Goal: Task Accomplishment & Management: Manage account settings

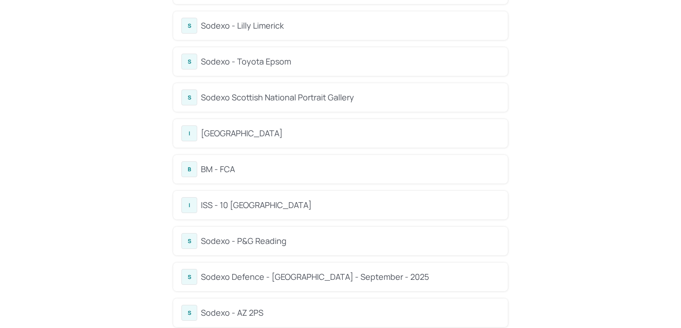
scroll to position [118, 0]
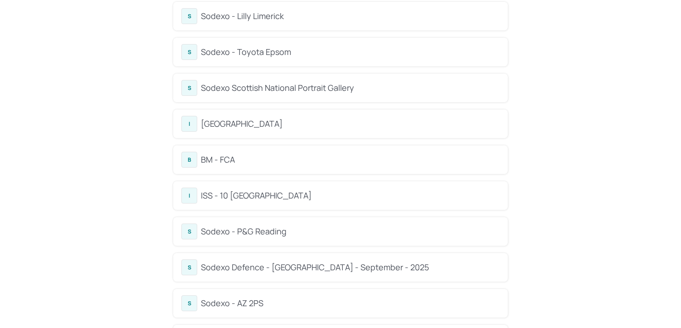
click at [254, 192] on div "ISS - 10 [GEOGRAPHIC_DATA]" at bounding box center [350, 195] width 299 height 12
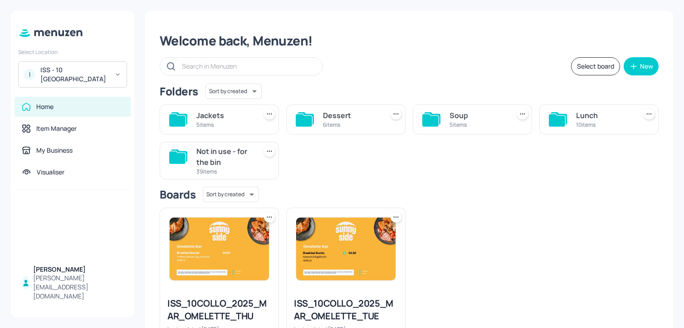
click at [429, 114] on icon at bounding box center [432, 118] width 16 height 12
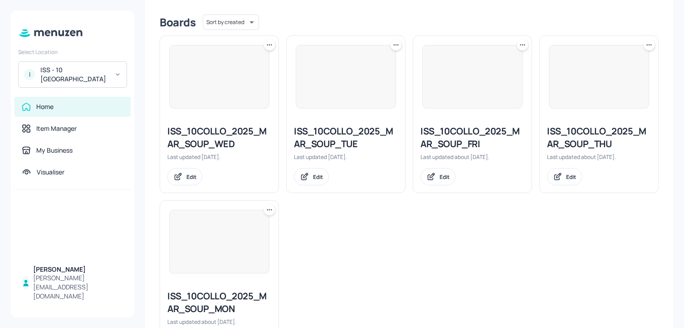
scroll to position [224, 0]
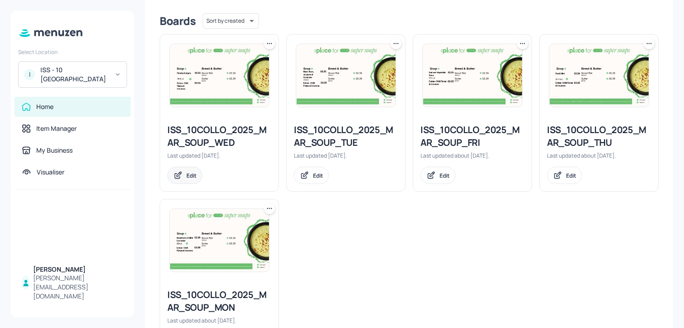
click at [196, 180] on div "Edit" at bounding box center [184, 175] width 35 height 17
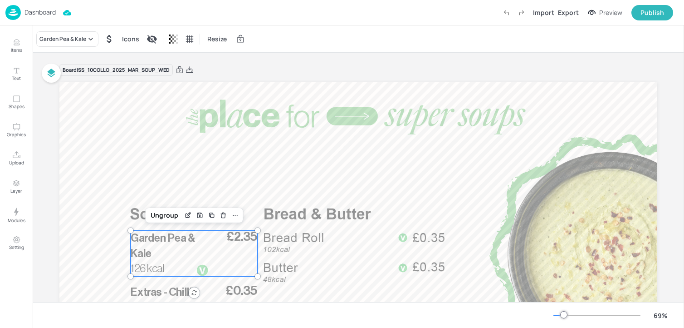
click at [178, 243] on span "Garden Pea & Kale" at bounding box center [163, 245] width 65 height 26
click at [186, 217] on icon "Edit Item" at bounding box center [188, 215] width 4 height 4
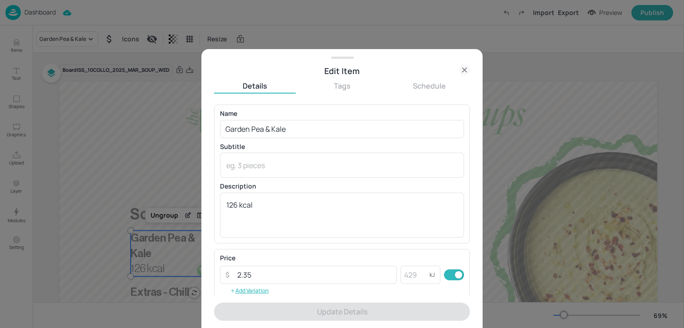
click at [241, 139] on div "Name Garden Pea & Kale ​ Subtitle x ​ Description 126 kcal x ​" at bounding box center [342, 173] width 244 height 127
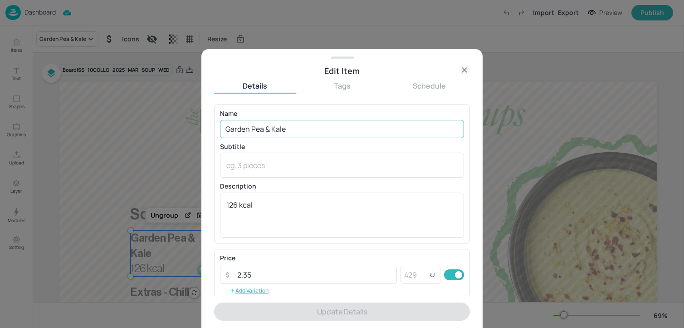
click at [241, 131] on input "Garden Pea & Kale" at bounding box center [342, 129] width 244 height 18
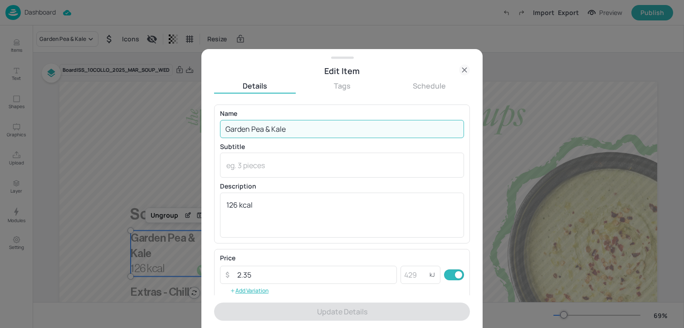
click at [241, 131] on input "Garden Pea & Kale" at bounding box center [342, 129] width 244 height 18
paste input "Parsnip & Apple Soup (ve)195 kcal £2.35"
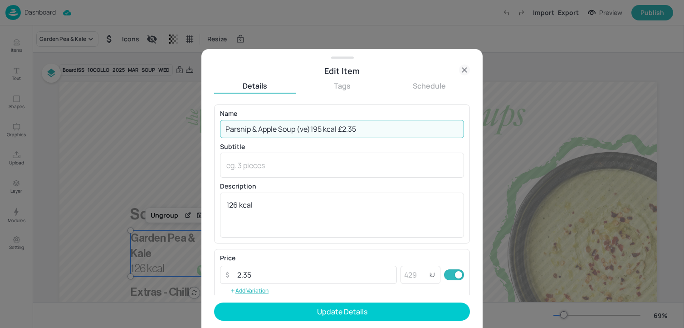
drag, startPoint x: 296, startPoint y: 130, endPoint x: 314, endPoint y: 133, distance: 18.1
click at [314, 133] on input "Parsnip & Apple Soup (ve)195 kcal £2.35" at bounding box center [342, 129] width 244 height 18
drag, startPoint x: 325, startPoint y: 132, endPoint x: 378, endPoint y: 132, distance: 53.5
click at [378, 132] on input "Parsnip & Apple Soup195 kcal £2.35" at bounding box center [342, 129] width 244 height 18
drag, startPoint x: 369, startPoint y: 135, endPoint x: 296, endPoint y: 132, distance: 73.1
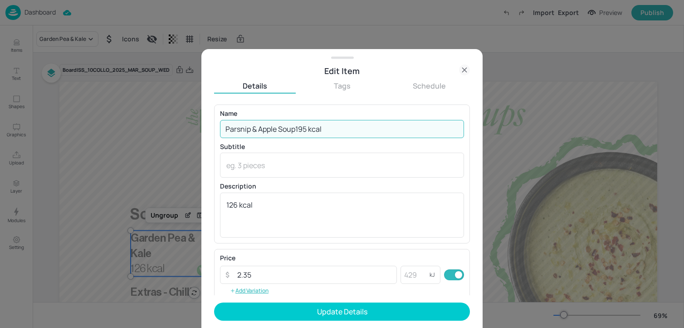
click at [296, 132] on input "Parsnip & Apple Soup195 kcal" at bounding box center [342, 129] width 244 height 18
type input "Parsnip & Apple Soup"
click at [260, 216] on textarea "126 kcal" at bounding box center [341, 215] width 231 height 30
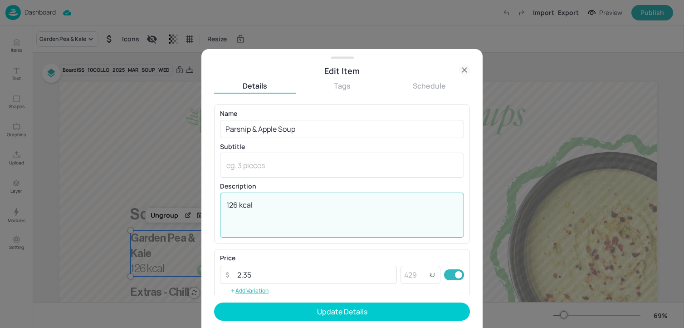
click at [260, 216] on textarea "126 kcal" at bounding box center [341, 215] width 231 height 30
paste textarea "95 kcal"
type textarea "195 kcal"
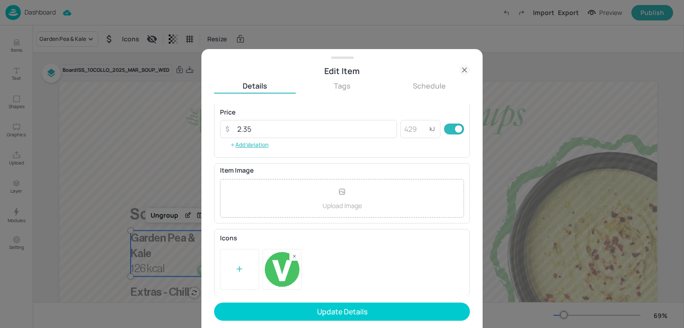
click at [294, 255] on icon at bounding box center [294, 256] width 2 height 2
click at [246, 263] on div at bounding box center [239, 269] width 39 height 41
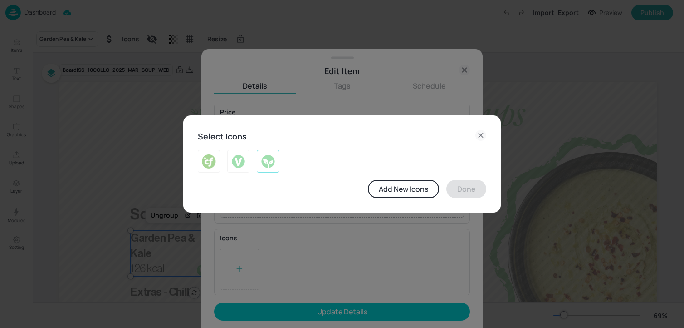
click at [263, 162] on img at bounding box center [268, 161] width 14 height 15
click at [479, 189] on button "Done" at bounding box center [466, 189] width 40 height 18
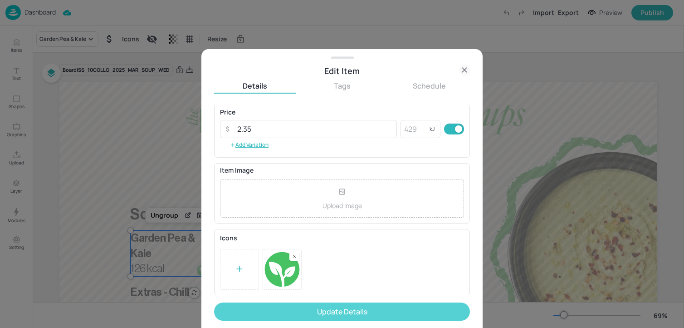
click at [345, 304] on button "Update Details" at bounding box center [342, 311] width 256 height 18
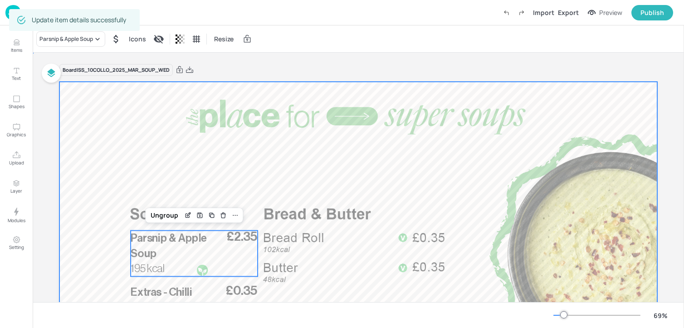
click at [259, 160] on div at bounding box center [358, 250] width 598 height 336
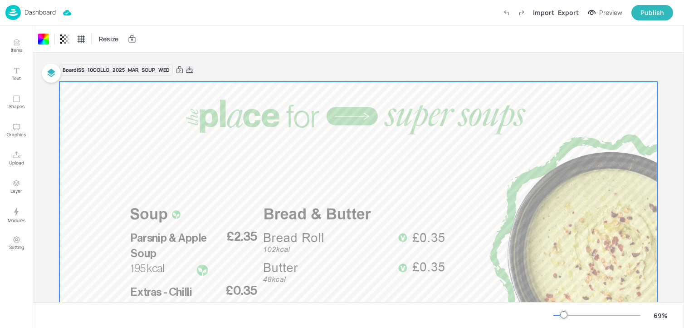
click at [190, 68] on icon at bounding box center [190, 69] width 8 height 9
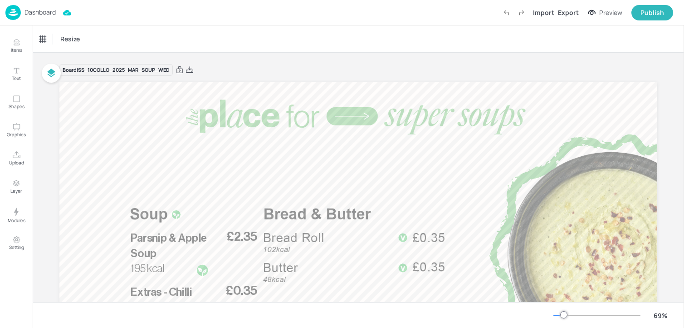
click at [44, 11] on p "Dashboard" at bounding box center [39, 12] width 31 height 6
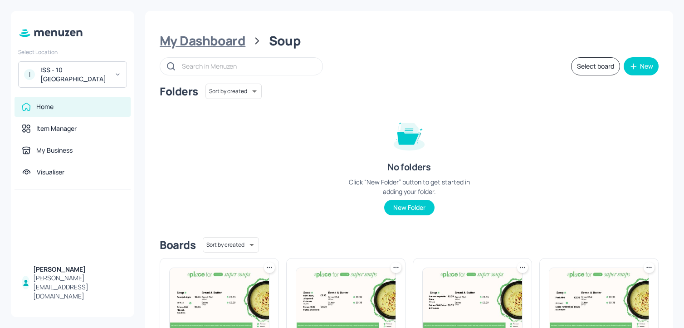
click at [189, 43] on div "My Dashboard" at bounding box center [203, 41] width 86 height 16
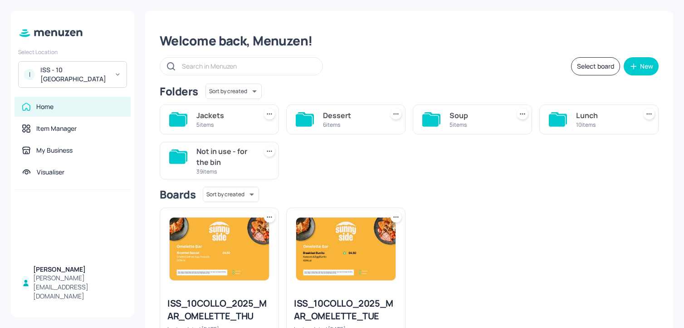
click at [579, 127] on div "10 items" at bounding box center [604, 125] width 57 height 8
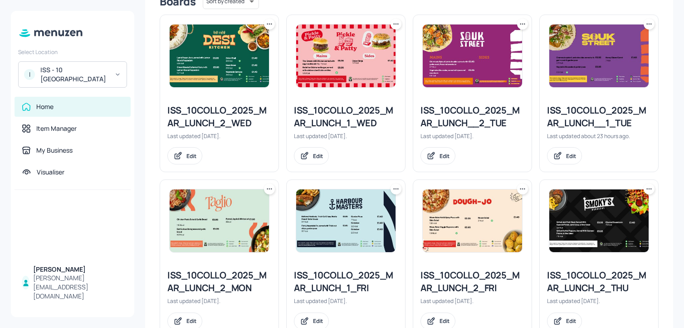
scroll to position [236, 0]
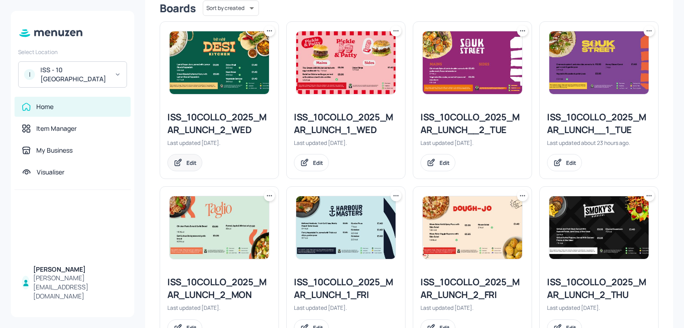
click at [185, 167] on div "Edit" at bounding box center [184, 162] width 35 height 17
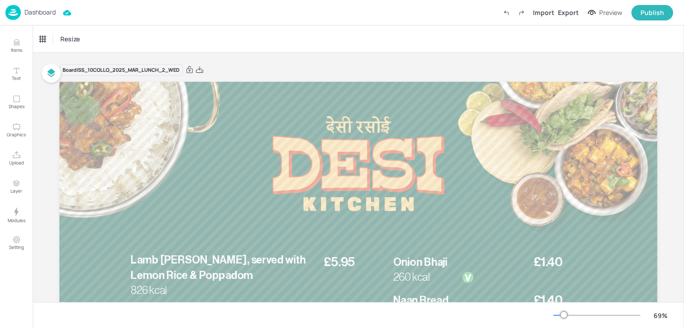
click at [48, 16] on div "Dashboard" at bounding box center [30, 12] width 50 height 15
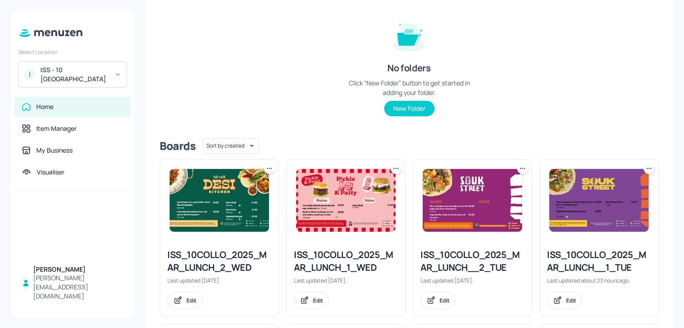
scroll to position [123, 0]
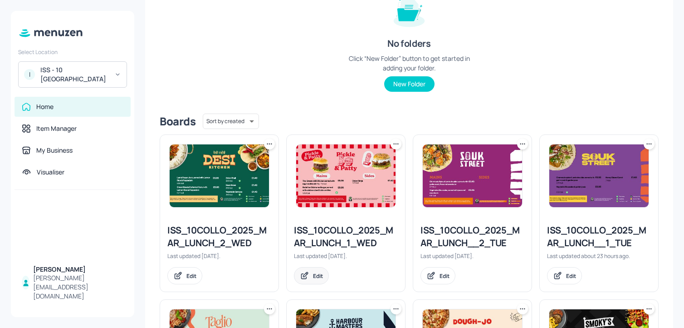
click at [316, 269] on div "Edit" at bounding box center [311, 275] width 35 height 17
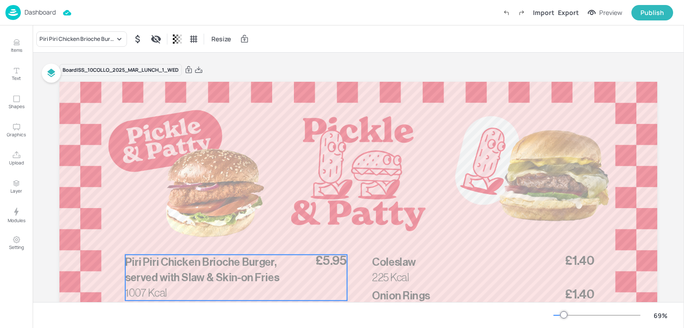
click at [207, 265] on span "Piri Piri Chicken Brioche Burger, served with Slaw & Skin-on Fries" at bounding box center [202, 269] width 154 height 26
click at [229, 240] on icon "Edit Item" at bounding box center [231, 238] width 4 height 4
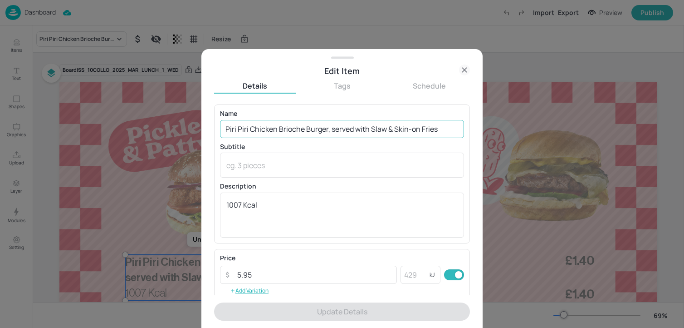
click at [262, 129] on input "Piri Piri Chicken Brioche Burger, served with Slaw & Skin-on Fries" at bounding box center [342, 129] width 244 height 18
paste input "Mexican amigo beef burger salad filled brioche style served with sweet potato f…"
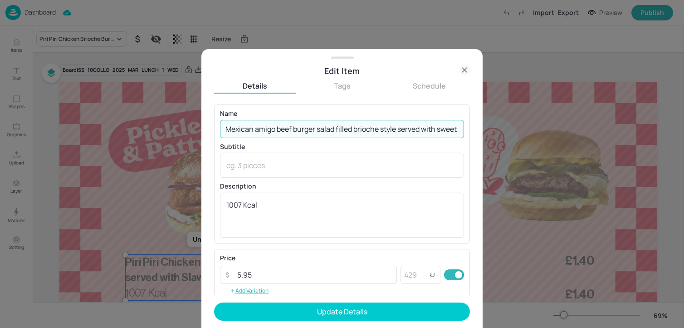
scroll to position [0, 95]
drag, startPoint x: 434, startPoint y: 129, endPoint x: 483, endPoint y: 127, distance: 49.0
click at [481, 128] on div "Edit Item Details Tags Schedule Name Mexican amigo beef burger salad filled bri…" at bounding box center [341, 188] width 281 height 279
drag, startPoint x: 428, startPoint y: 129, endPoint x: 510, endPoint y: 129, distance: 82.6
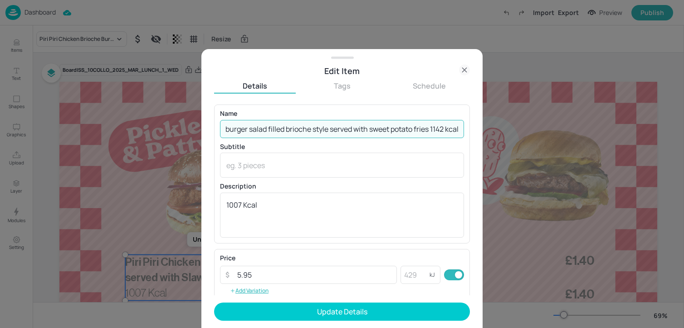
click at [510, 129] on div "Edit Item Details Tags Schedule Name Mexican amigo beef burger salad filled bri…" at bounding box center [342, 164] width 684 height 328
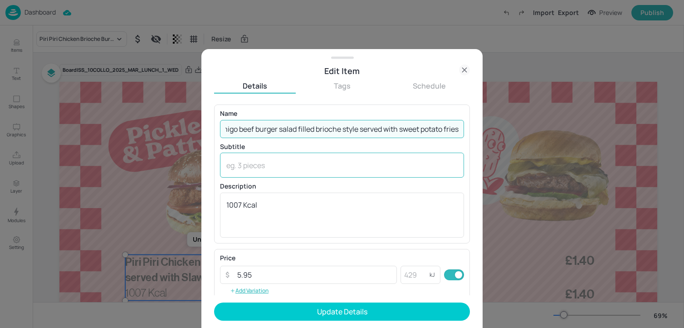
scroll to position [0, 46]
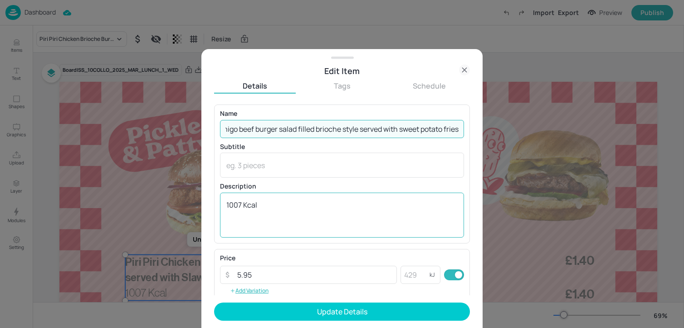
type input "Mexican amigo beef burger salad filled brioche style served with sweet potato f…"
click at [309, 206] on textarea "1007 Kcal" at bounding box center [341, 215] width 231 height 30
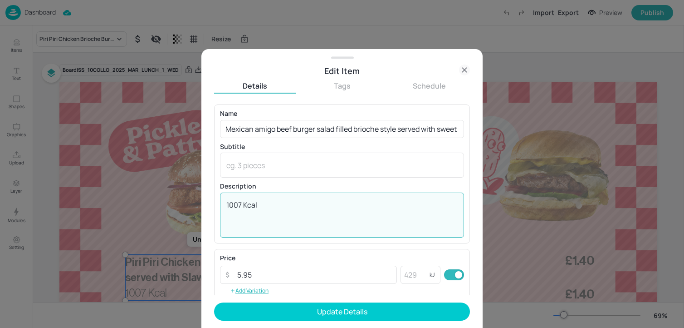
click at [309, 206] on textarea "1007 Kcal" at bounding box center [341, 215] width 231 height 30
paste textarea "142 k"
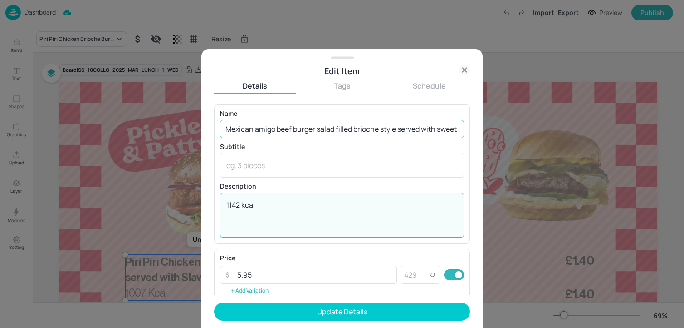
type textarea "1142 kcal"
click at [260, 132] on input "Mexican amigo beef burger salad filled brioche style served with sweet potato f…" at bounding box center [342, 129] width 244 height 18
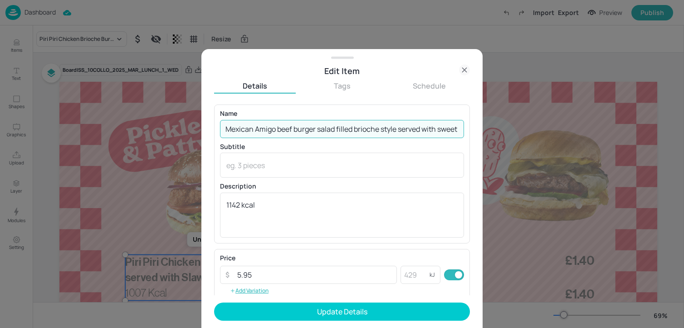
click at [284, 134] on input "Mexican Amigo beef burger salad filled brioche style served with sweet potato f…" at bounding box center [342, 129] width 244 height 18
click at [299, 131] on input "Mexican Amigo Beef burger salad filled brioche style served with sweet potato f…" at bounding box center [342, 129] width 244 height 18
click at [324, 131] on input "Mexican Amigo Beef Burger salad filled brioche style served with sweet potato f…" at bounding box center [342, 129] width 244 height 18
click at [358, 131] on input "Mexican Amigo Beef Burger Salad filled brioche style served with sweet potato f…" at bounding box center [342, 129] width 244 height 18
click at [386, 130] on input "Mexican Amigo Beef Burger Salad filled Brioche style served with sweet potato f…" at bounding box center [342, 129] width 244 height 18
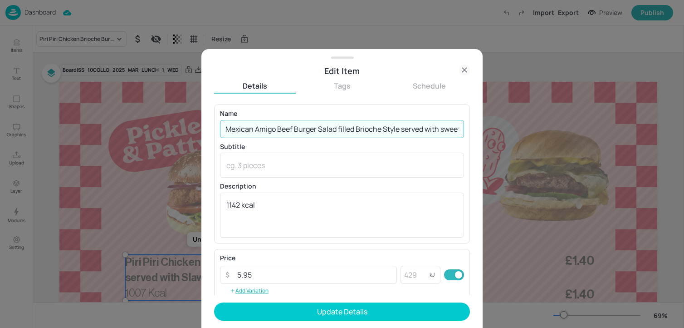
click at [446, 131] on input "Mexican Amigo Beef Burger Salad filled Brioche Style served with sweet potato f…" at bounding box center [342, 129] width 244 height 18
click at [419, 130] on input "Mexican Amigo Beef Burger Salad filled Brioche Style served with Sweet potato f…" at bounding box center [342, 129] width 244 height 18
click at [446, 135] on input "Mexican Amigo Beef Burger Salad filled Brioche Style served with Sweet Potato f…" at bounding box center [342, 129] width 244 height 18
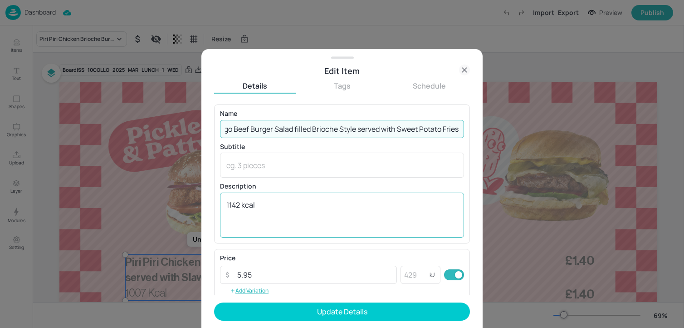
type input "Mexican Amigo Beef Burger Salad filled Brioche Style served with Sweet Potato F…"
click at [323, 216] on textarea "1142 kcal" at bounding box center [341, 215] width 231 height 30
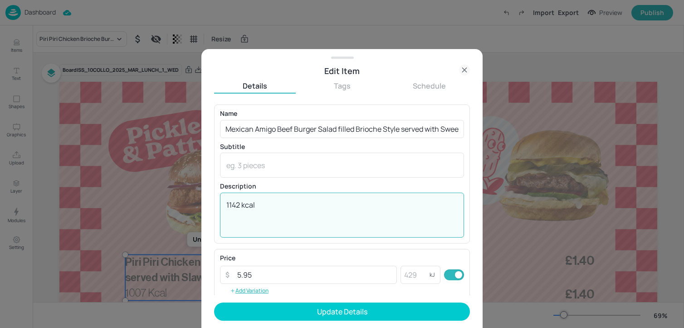
click at [323, 216] on textarea "1142 kcal" at bounding box center [341, 215] width 231 height 30
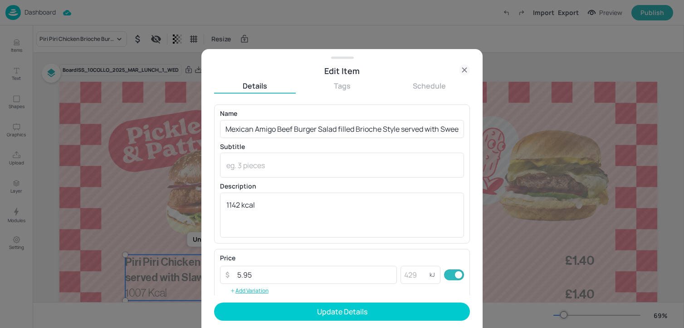
click at [265, 301] on form "Name Mexican Amigo Beef Burger Salad filled Brioche Style served with Sweet Pot…" at bounding box center [342, 215] width 256 height 223
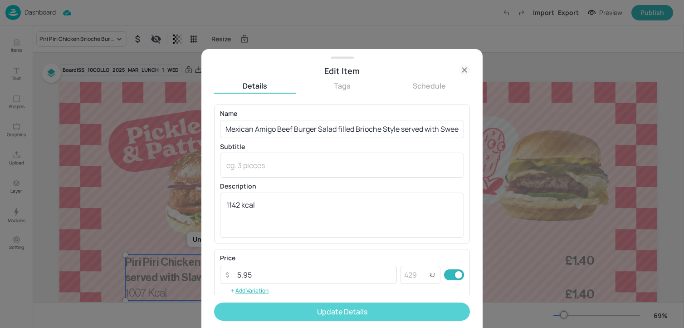
click at [265, 309] on button "Update Details" at bounding box center [342, 311] width 256 height 18
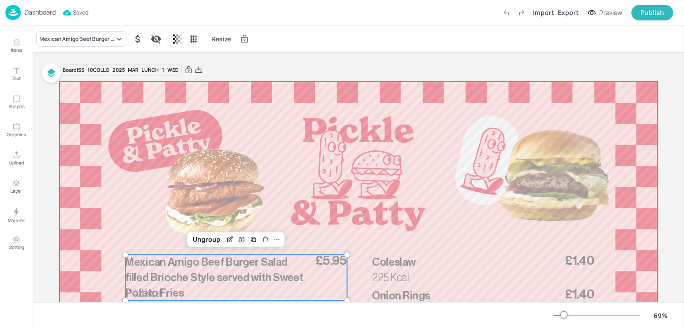
scroll to position [127, 0]
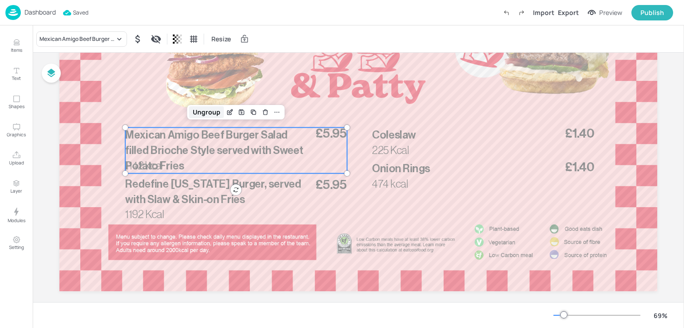
click at [212, 112] on div "Ungroup" at bounding box center [206, 112] width 35 height 12
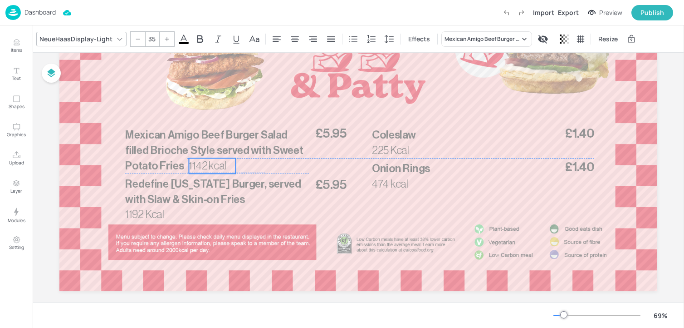
drag, startPoint x: 151, startPoint y: 165, endPoint x: 213, endPoint y: 165, distance: 62.2
click at [213, 165] on span "1142 kcal" at bounding box center [208, 165] width 38 height 11
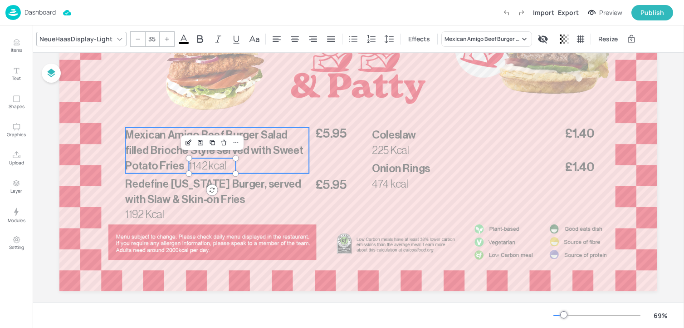
click at [269, 150] on span "Mexican Amigo Beef Burger Salad filled Brioche Style served with Sweet Potato F…" at bounding box center [214, 149] width 178 height 41
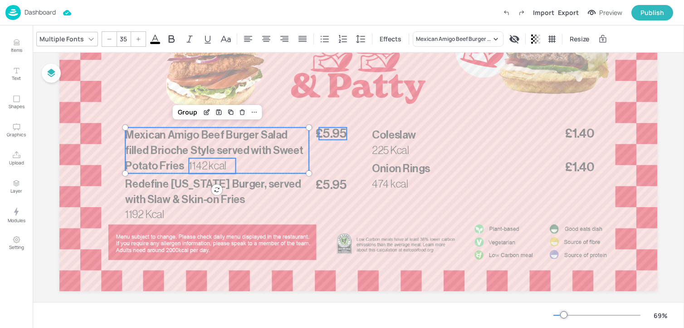
click at [326, 130] on span "£5.95" at bounding box center [331, 133] width 31 height 12
type input "--"
click at [204, 116] on div "Group" at bounding box center [206, 112] width 27 height 12
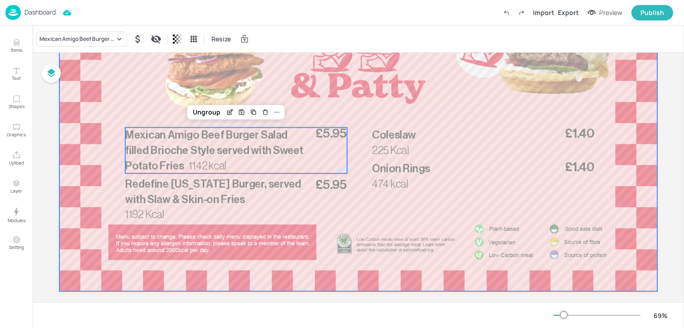
click at [210, 90] on div at bounding box center [358, 123] width 598 height 336
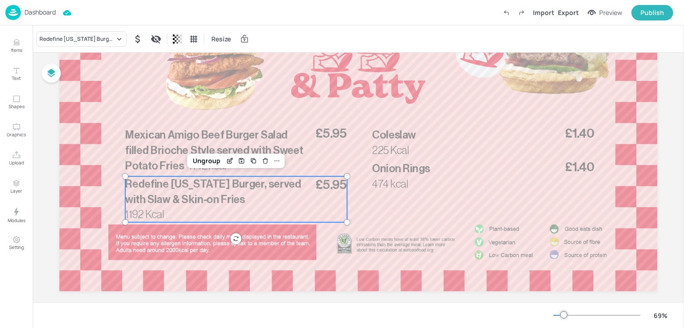
click at [206, 185] on span "Redefine [US_STATE] Burger, served with Slaw & Skin-on Fries" at bounding box center [213, 191] width 176 height 26
click at [226, 165] on div "Edit Item" at bounding box center [230, 161] width 12 height 12
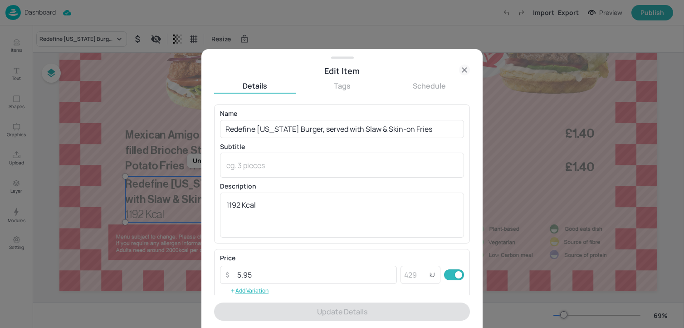
click at [463, 69] on icon at bounding box center [464, 69] width 11 height 11
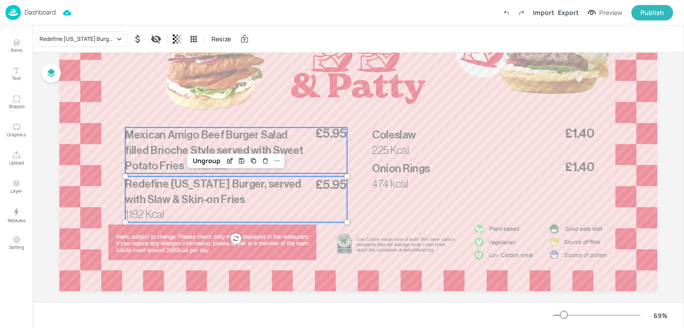
click at [229, 142] on p "Mexican Amigo Beef Burger Salad filled Brioche Style served with Sweet Potato F…" at bounding box center [217, 150] width 184 height 46
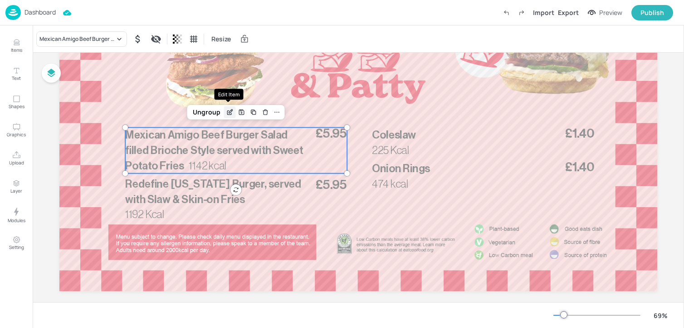
click at [226, 109] on icon "Edit Item" at bounding box center [230, 111] width 8 height 7
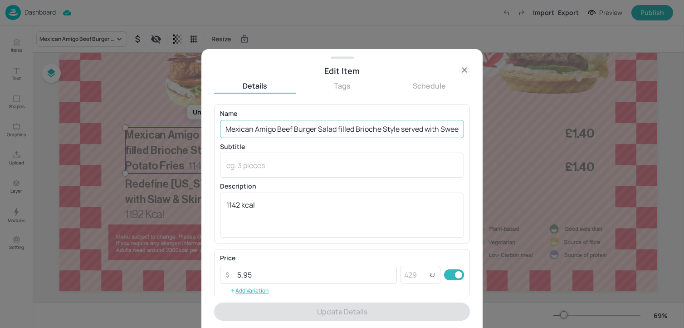
click at [256, 132] on input "Mexican Amigo Beef Burger Salad filled Brioche Style served with Sweet Potato F…" at bounding box center [342, 129] width 244 height 18
click at [461, 68] on icon at bounding box center [464, 69] width 11 height 11
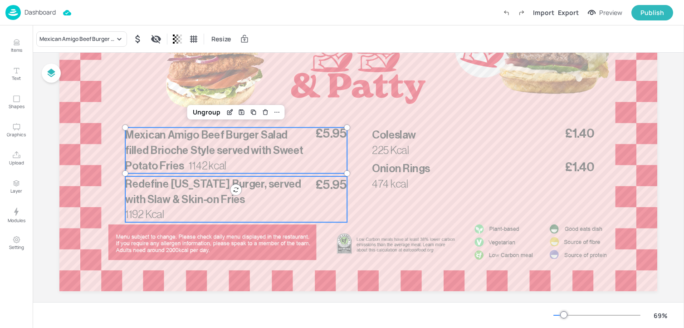
click at [240, 197] on span "Redefine [US_STATE] Burger, served with Slaw & Skin-on Fries" at bounding box center [213, 191] width 176 height 26
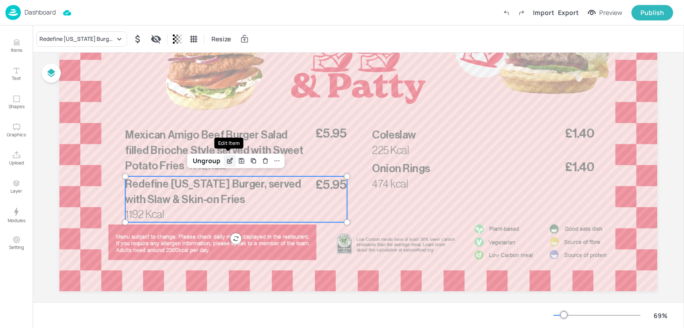
click at [227, 162] on icon "Edit Item" at bounding box center [230, 160] width 8 height 7
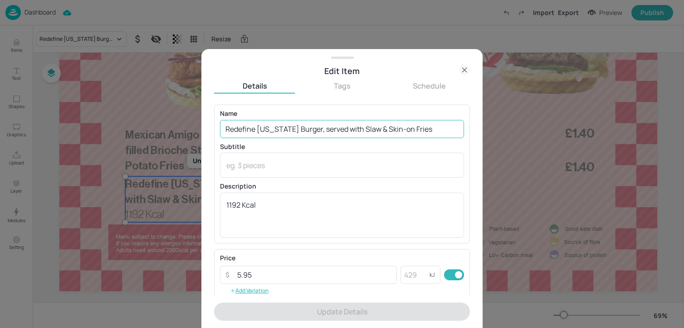
click at [281, 137] on input "Redefine [US_STATE] Burger, served with Slaw & Skin-on Fries" at bounding box center [342, 129] width 244 height 18
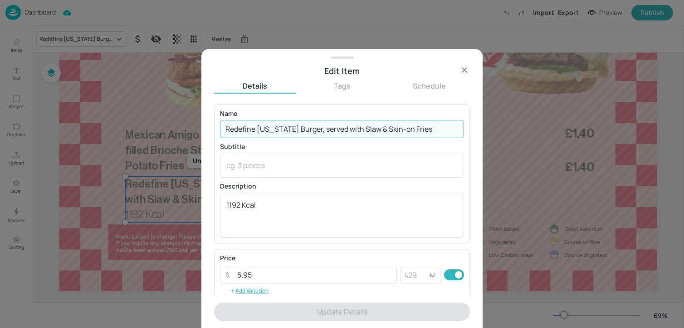
click at [281, 137] on input "Redefine [US_STATE] Burger, served with Slaw & Skin-on Fries" at bounding box center [342, 129] width 244 height 18
paste input "Mexican Amigo Beef Burger Salad filled Brioche Style served with Sweet Potato"
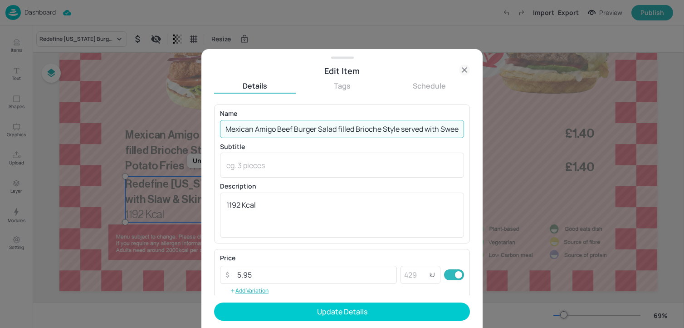
drag, startPoint x: 337, startPoint y: 129, endPoint x: 233, endPoint y: 129, distance: 103.4
click at [233, 129] on input "Mexican Amigo Beef Burger Salad filled Brioche Style served with Sweet Potato F…" at bounding box center [342, 129] width 244 height 18
drag, startPoint x: 225, startPoint y: 129, endPoint x: 337, endPoint y: 129, distance: 111.6
click at [337, 129] on input "Mexican Amigo Beef Burger Salad filled Brioche Style served with Sweet Potato F…" at bounding box center [342, 129] width 244 height 18
paste input "Redefine smashed lamb burger salad"
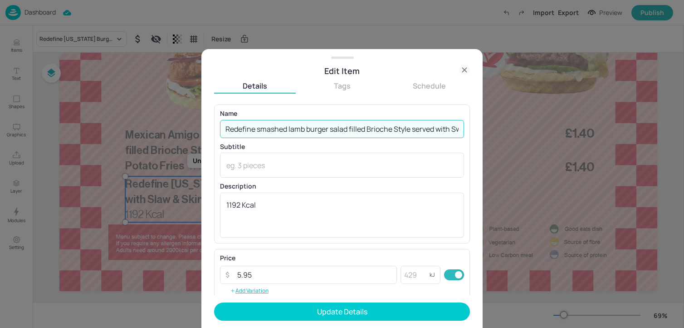
click at [260, 133] on input "Redefine smashed lamb burger salad filled Brioche Style served with Sweet Potat…" at bounding box center [342, 129] width 244 height 18
click at [294, 133] on input "Redefine Smashed lamb burger salad filled Brioche Style served with Sweet Potat…" at bounding box center [342, 129] width 244 height 18
click at [315, 131] on input "Redefine Smashed Lamb burger salad filled Brioche Style served with Sweet Potat…" at bounding box center [342, 129] width 244 height 18
click at [337, 131] on input "Redefine Smashed Lamb Burger salad filled Brioche Style served with Sweet Potat…" at bounding box center [342, 129] width 244 height 18
type input "Redefine Smashed Lamb Burger Salad filled Brioche Style served with Sweet Potat…"
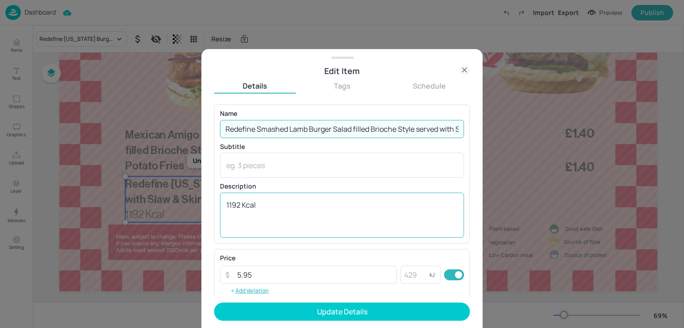
click at [270, 230] on div "1192 Kcal x ​" at bounding box center [342, 214] width 244 height 45
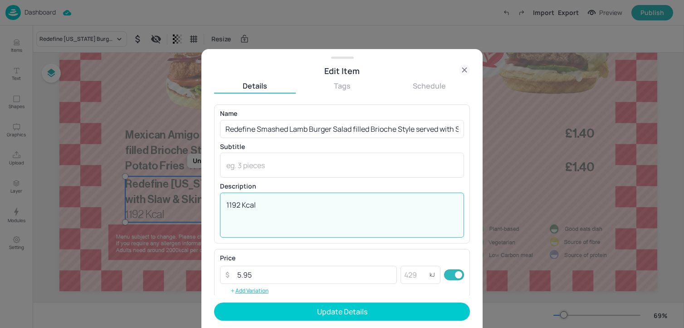
click at [270, 230] on div "1192 Kcal x ​" at bounding box center [342, 214] width 244 height 45
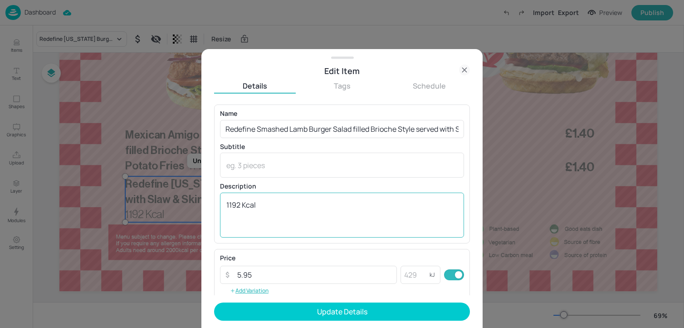
click at [270, 230] on div "1192 Kcal x ​" at bounding box center [342, 214] width 244 height 45
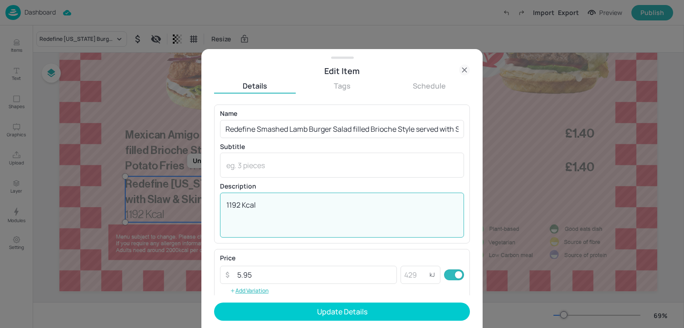
click at [269, 215] on textarea "1192 Kcal" at bounding box center [341, 215] width 231 height 30
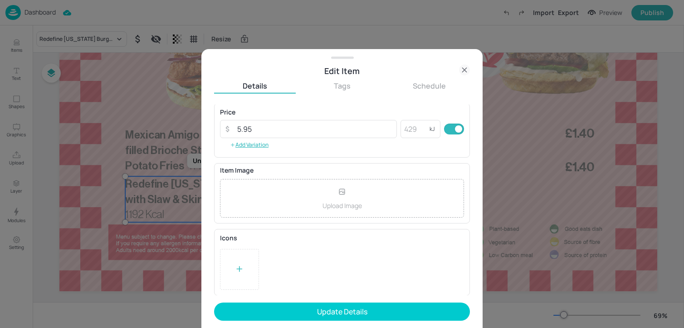
click at [299, 195] on div "Upload Image" at bounding box center [342, 198] width 244 height 39
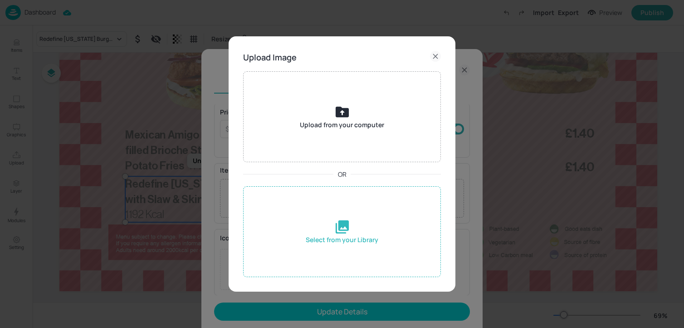
click at [351, 231] on div "Select from your Library" at bounding box center [342, 231] width 198 height 91
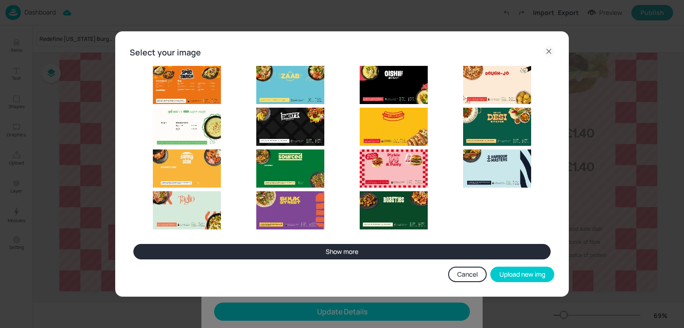
click at [470, 274] on button "Cancel" at bounding box center [467, 273] width 39 height 15
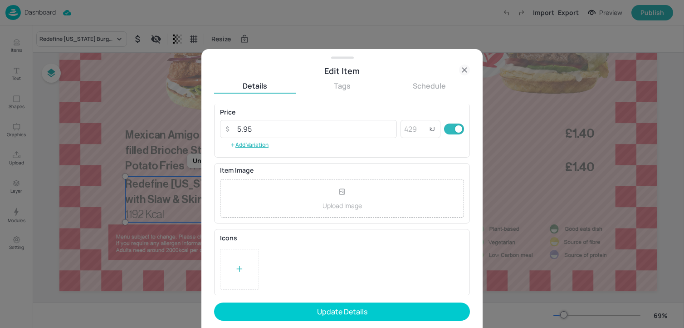
click at [232, 269] on div at bounding box center [239, 269] width 39 height 41
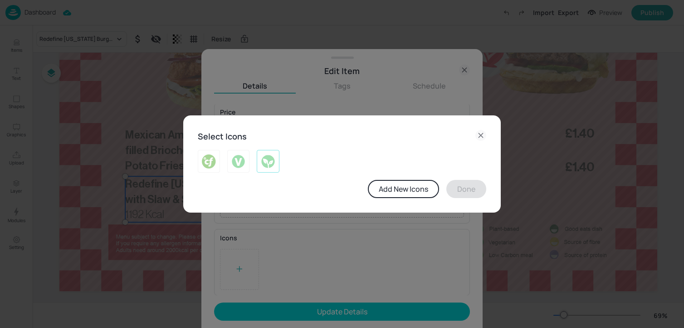
click at [265, 160] on img at bounding box center [268, 161] width 14 height 15
click at [481, 189] on button "Done" at bounding box center [466, 189] width 40 height 18
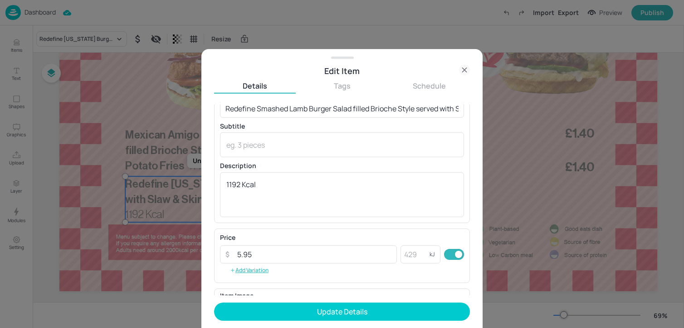
scroll to position [0, 0]
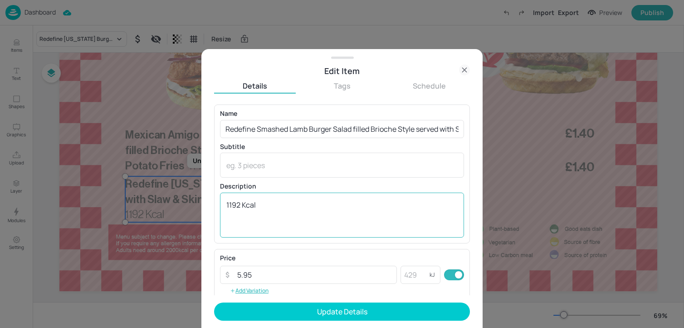
click at [235, 204] on textarea "1192 Kcal" at bounding box center [341, 215] width 231 height 30
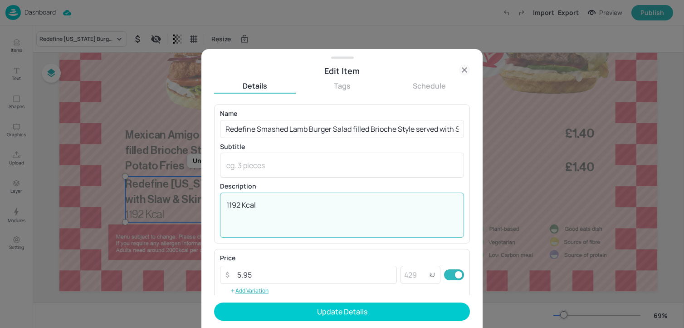
click at [235, 204] on textarea "1192 Kcal" at bounding box center [341, 215] width 231 height 30
paste textarea "33"
click at [249, 206] on textarea "1133 Kcal" at bounding box center [341, 215] width 231 height 30
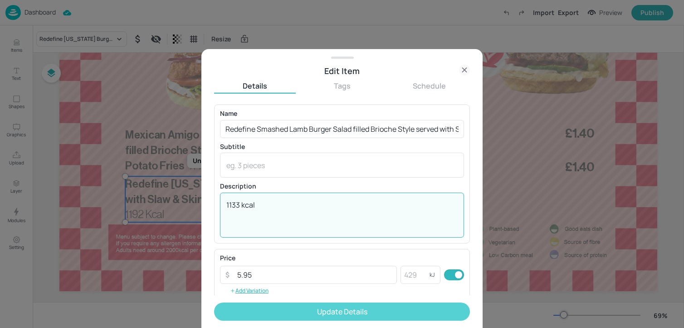
type textarea "1133 kcal"
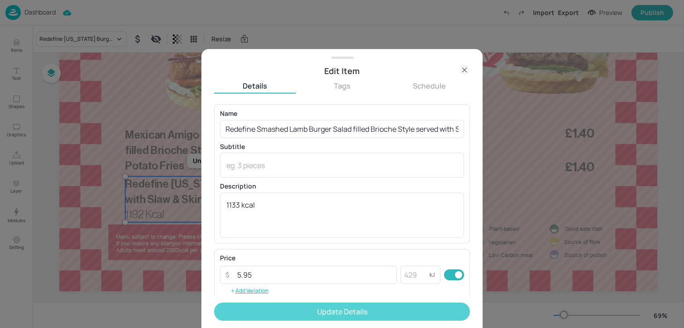
click at [265, 317] on button "Update Details" at bounding box center [342, 311] width 256 height 18
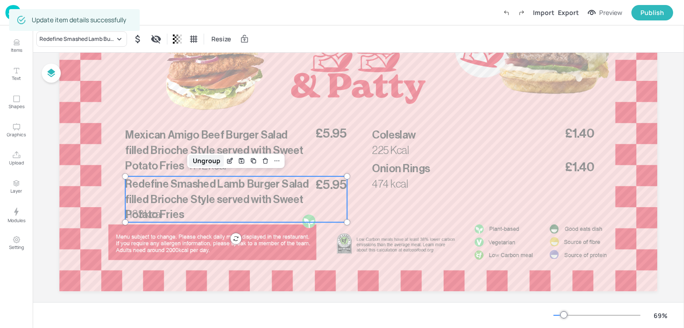
click at [203, 161] on div "Ungroup" at bounding box center [206, 161] width 35 height 12
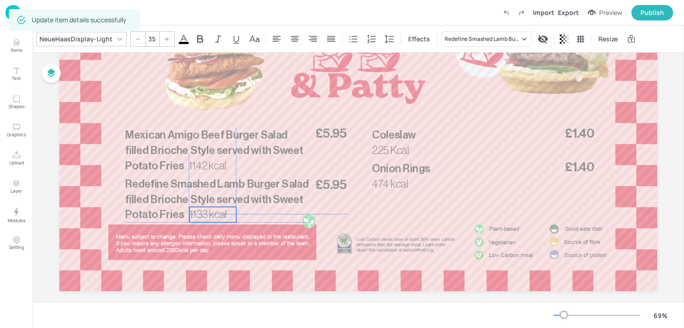
drag, startPoint x: 146, startPoint y: 213, endPoint x: 208, endPoint y: 212, distance: 62.6
click at [208, 212] on span "1133 kcal" at bounding box center [208, 214] width 37 height 11
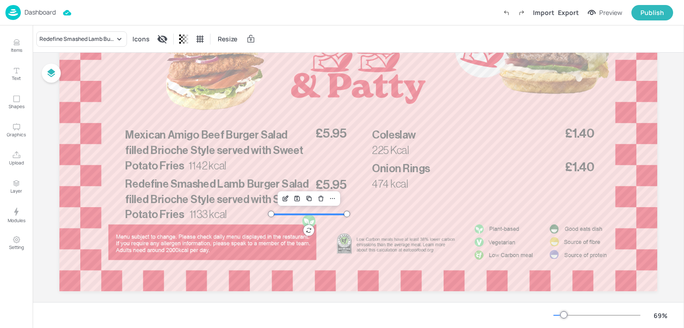
click at [307, 223] on div at bounding box center [309, 221] width 15 height 15
drag, startPoint x: 307, startPoint y: 224, endPoint x: 294, endPoint y: 216, distance: 15.5
drag, startPoint x: 320, startPoint y: 225, endPoint x: 280, endPoint y: 218, distance: 40.1
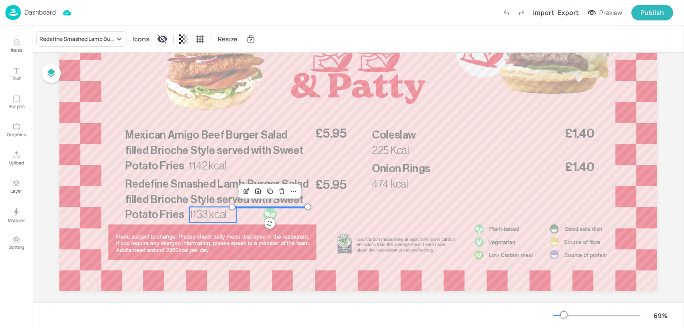
click at [213, 213] on span "1133 kcal" at bounding box center [208, 214] width 37 height 11
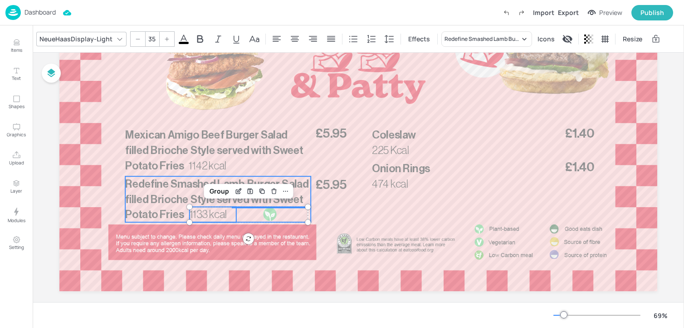
click at [171, 211] on span "Redefine Smashed Lamb Burger Salad filled Brioche Style served with Sweet Potat…" at bounding box center [216, 198] width 183 height 41
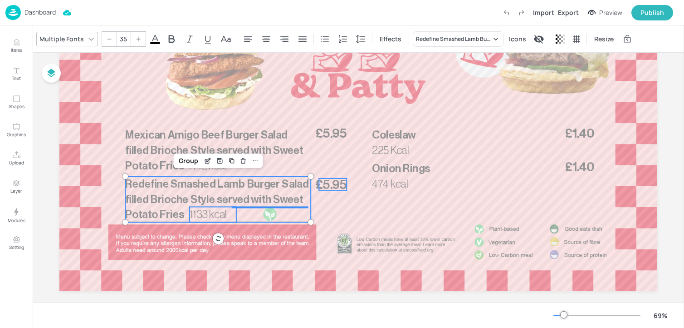
click at [338, 185] on span "£5.95" at bounding box center [331, 184] width 31 height 12
type input "--"
click at [206, 159] on div "Group" at bounding box center [206, 161] width 27 height 12
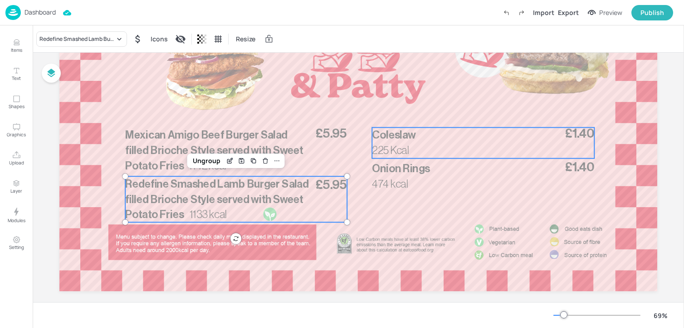
click at [440, 151] on div "225 Kcal £1.40 [GEOGRAPHIC_DATA]" at bounding box center [483, 142] width 222 height 31
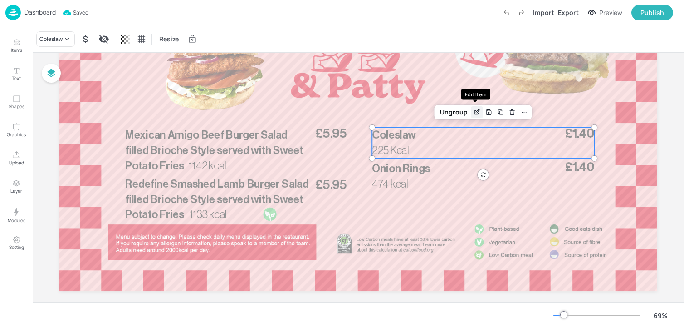
click at [478, 111] on icon "Edit Item" at bounding box center [477, 111] width 8 height 7
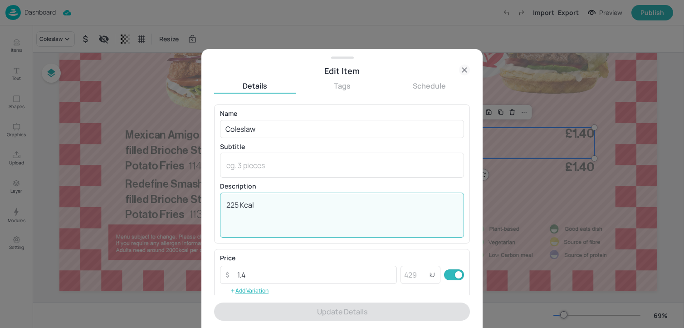
click at [232, 211] on textarea "225 Kcal" at bounding box center [341, 215] width 231 height 30
click at [232, 206] on textarea "225 Kcal" at bounding box center [341, 215] width 231 height 30
paste textarea "133"
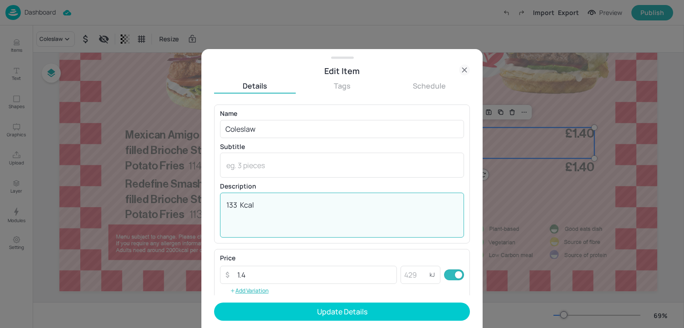
click at [245, 205] on textarea "133 Kcal" at bounding box center [341, 215] width 231 height 30
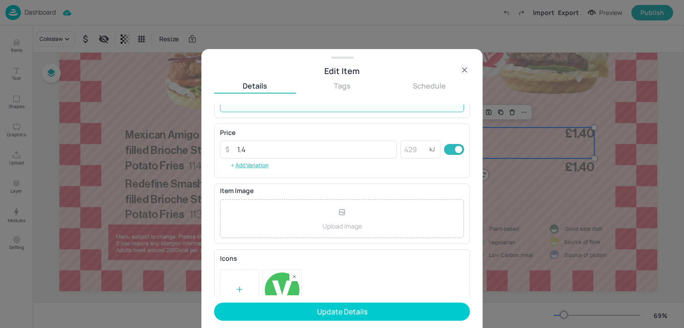
scroll to position [146, 0]
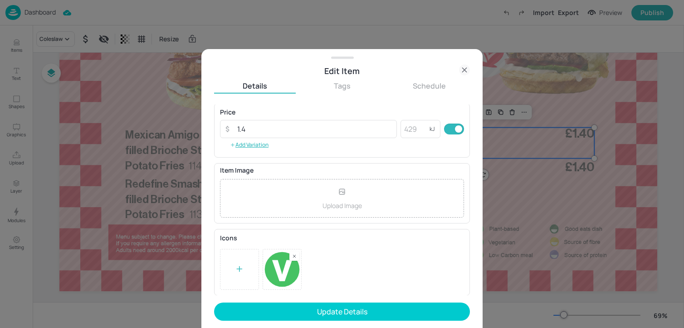
type textarea "133 kcal"
click at [295, 257] on rect at bounding box center [294, 256] width 6 height 6
click at [244, 260] on div at bounding box center [239, 269] width 39 height 41
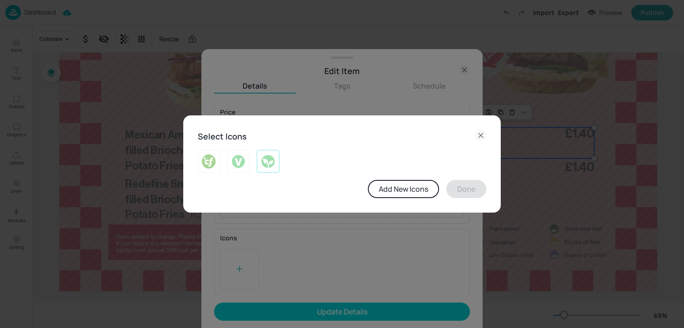
click at [265, 153] on div at bounding box center [268, 161] width 22 height 23
click at [459, 188] on button "Done" at bounding box center [466, 189] width 40 height 18
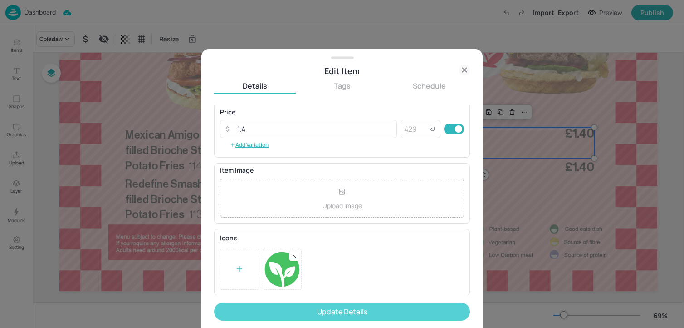
click at [333, 315] on button "Update Details" at bounding box center [342, 311] width 256 height 18
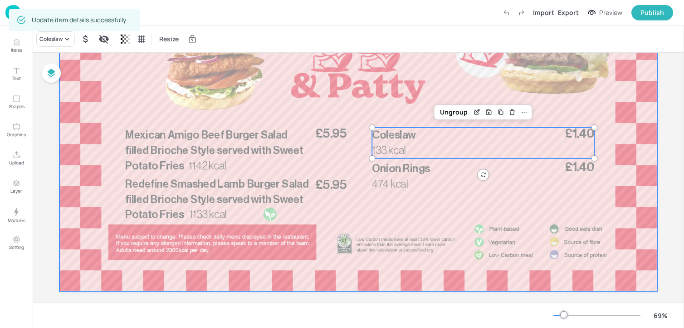
click at [510, 77] on div at bounding box center [358, 123] width 598 height 336
click at [473, 150] on div "133 kcal £1.40 [GEOGRAPHIC_DATA]" at bounding box center [483, 142] width 222 height 31
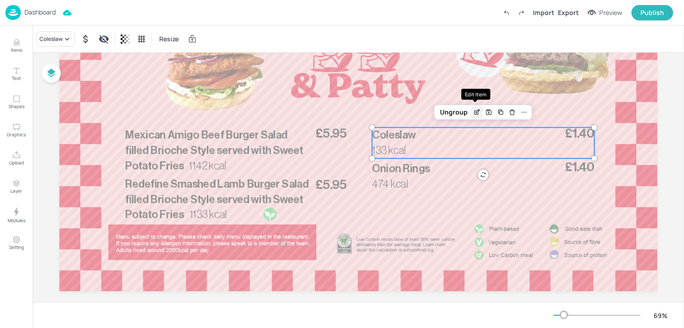
click at [474, 111] on icon "Edit Item" at bounding box center [477, 111] width 8 height 7
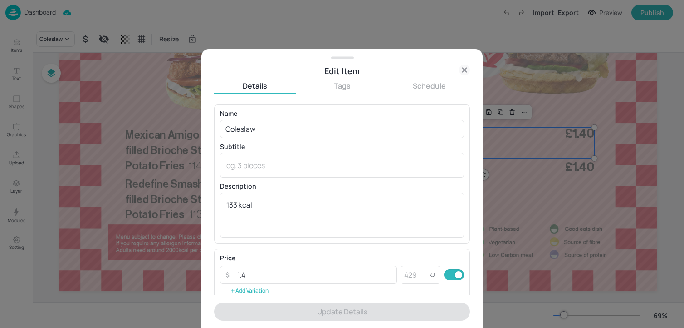
click at [459, 75] on div "Edit Item" at bounding box center [342, 70] width 256 height 13
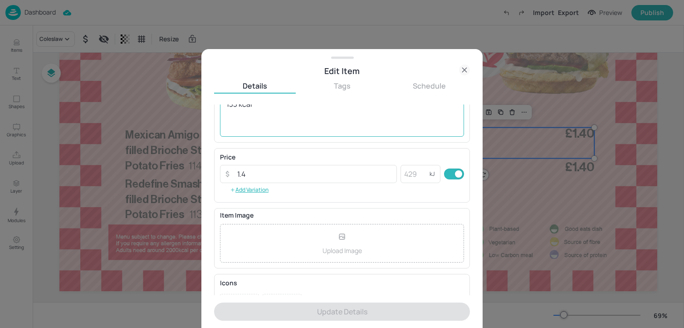
scroll to position [146, 0]
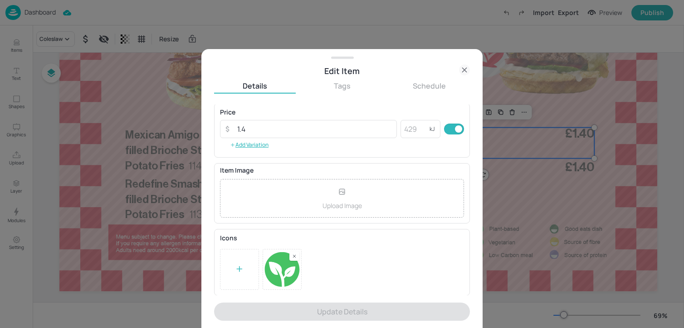
click at [521, 225] on div at bounding box center [342, 164] width 684 height 328
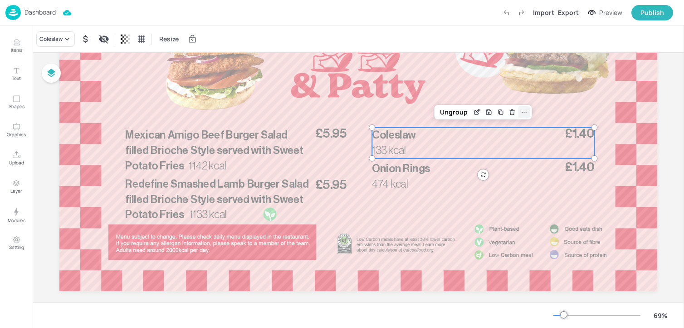
click at [525, 109] on icon at bounding box center [524, 111] width 7 height 7
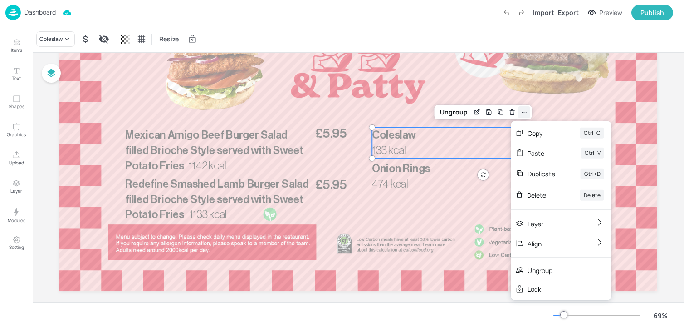
click at [524, 109] on icon at bounding box center [524, 111] width 7 height 7
click at [433, 168] on p "Onion Rings" at bounding box center [459, 168] width 174 height 15
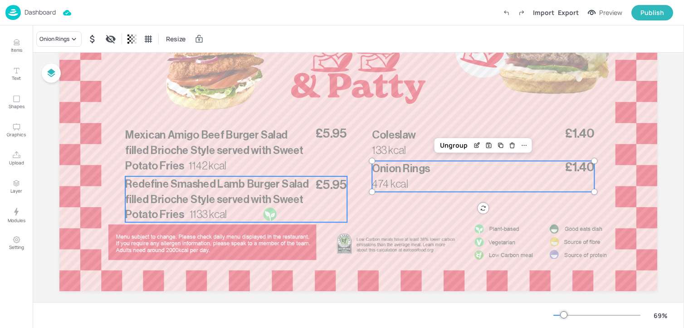
click at [271, 215] on p "Redefine Smashed Lamb Burger Salad filled Brioche Style served with Sweet Potat…" at bounding box center [218, 199] width 186 height 46
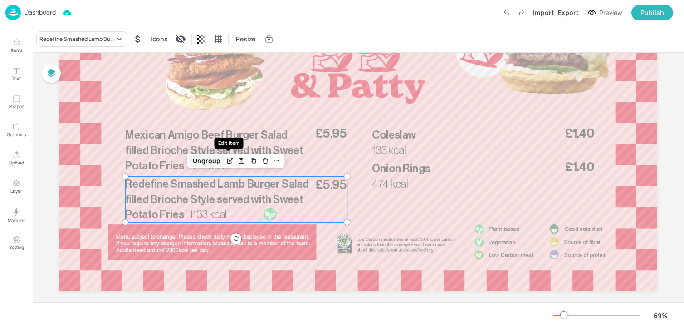
click at [211, 160] on div "Ungroup" at bounding box center [206, 161] width 35 height 12
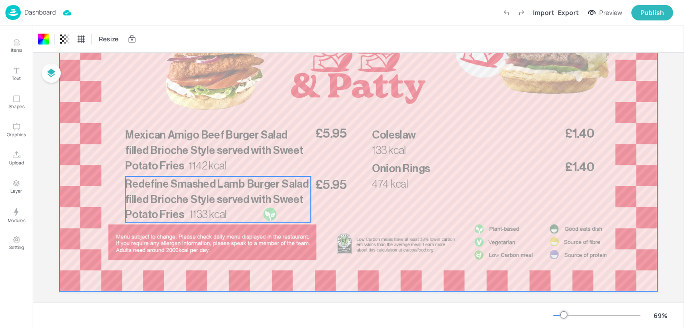
click at [274, 218] on p "Redefine Smashed Lamb Burger Salad filled Brioche Style served with Sweet Potat…" at bounding box center [218, 199] width 186 height 46
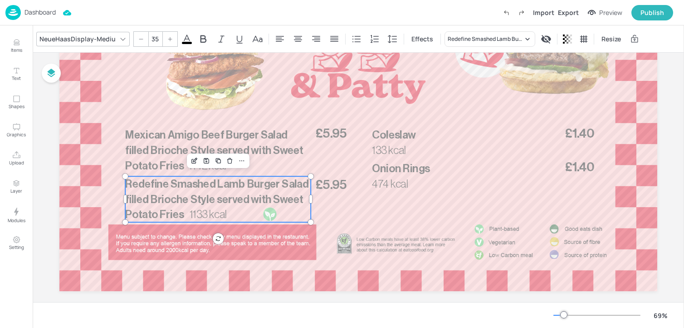
click at [263, 217] on p "Redefine Smashed Lamb Burger Salad filled Brioche Style served with Sweet Potat…" at bounding box center [218, 199] width 186 height 46
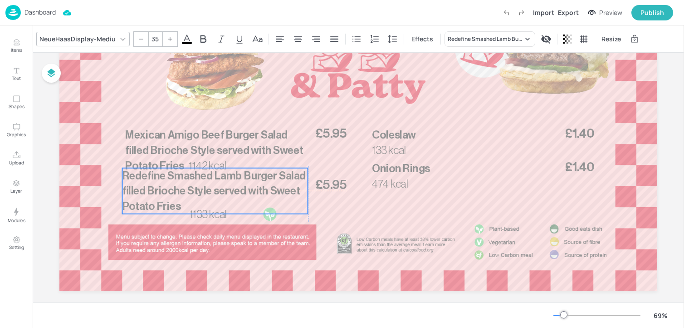
drag, startPoint x: 272, startPoint y: 218, endPoint x: 267, endPoint y: 206, distance: 13.1
click at [267, 206] on p "Redefine Smashed Lamb Burger Salad filled Brioche Style served with Sweet Potat…" at bounding box center [215, 191] width 186 height 46
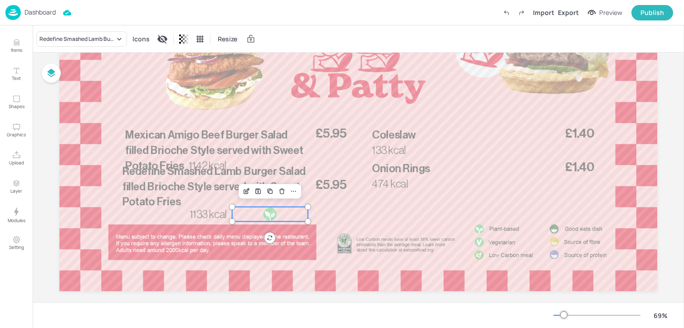
click at [267, 216] on div at bounding box center [270, 213] width 15 height 15
click at [269, 194] on icon "Duplicate" at bounding box center [269, 190] width 7 height 7
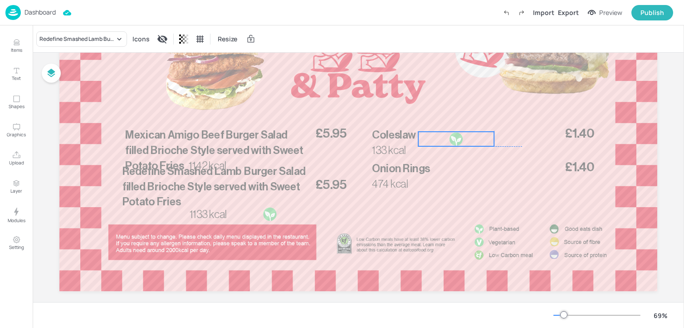
drag, startPoint x: 336, startPoint y: 214, endPoint x: 454, endPoint y: 141, distance: 138.4
click at [454, 141] on div at bounding box center [456, 139] width 15 height 15
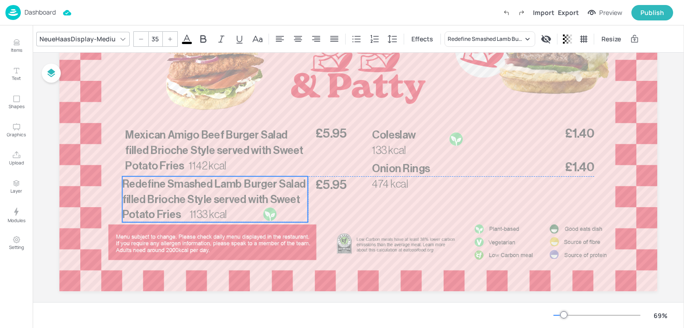
drag, startPoint x: 211, startPoint y: 185, endPoint x: 211, endPoint y: 197, distance: 12.2
click at [211, 197] on span "Redefine Smashed Lamb Burger Salad filled Brioche Style served with Sweet Potat…" at bounding box center [213, 198] width 183 height 41
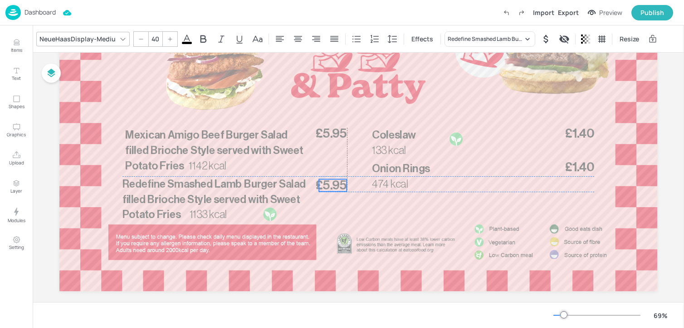
click at [337, 185] on span "£5.95" at bounding box center [331, 185] width 31 height 12
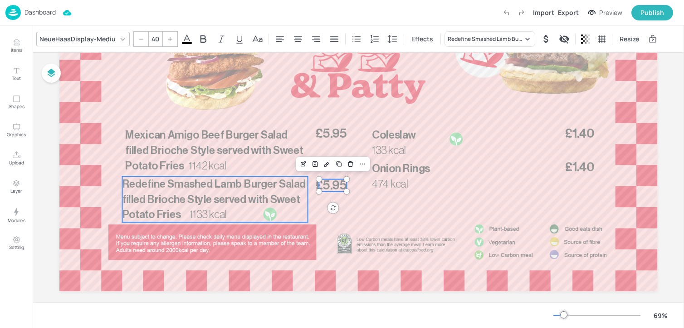
click at [278, 188] on span "Redefine Smashed Lamb Burger Salad filled Brioche Style served with Sweet Potat…" at bounding box center [213, 198] width 183 height 41
click at [266, 216] on p "Redefine Smashed Lamb Burger Salad filled Brioche Style served with Sweet Potat…" at bounding box center [215, 199] width 186 height 46
click at [268, 220] on p "Redefine Smashed Lamb Burger Salad filled Brioche Style served with Sweet Potat…" at bounding box center [215, 199] width 186 height 46
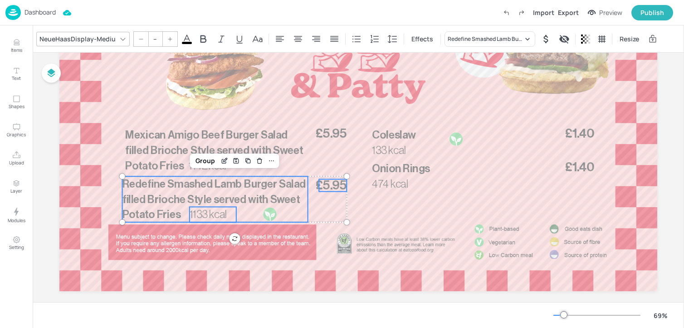
type input "35"
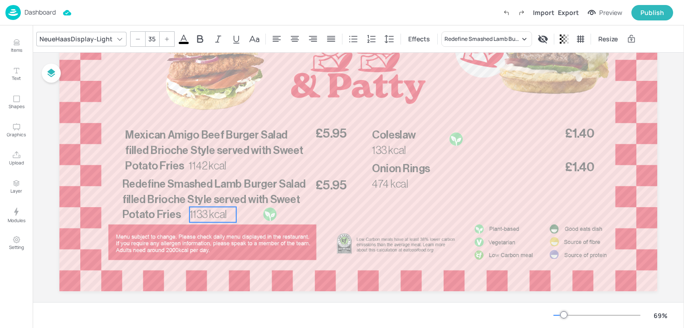
click at [216, 214] on span "1133 kcal" at bounding box center [208, 214] width 37 height 11
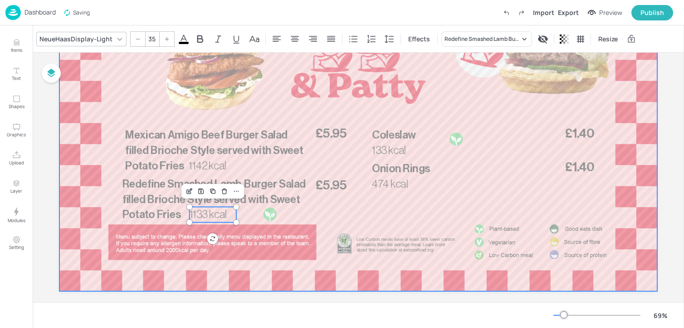
click at [319, 214] on div at bounding box center [358, 123] width 598 height 336
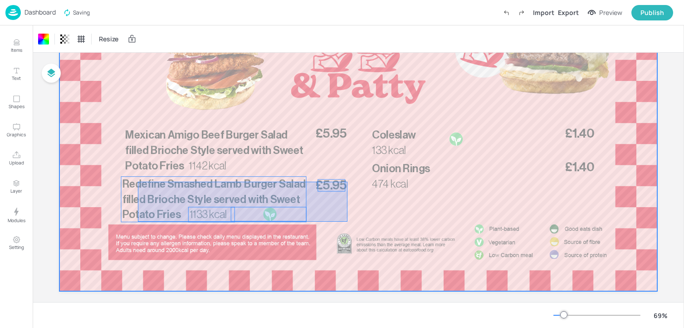
drag, startPoint x: 348, startPoint y: 221, endPoint x: 134, endPoint y: 183, distance: 217.1
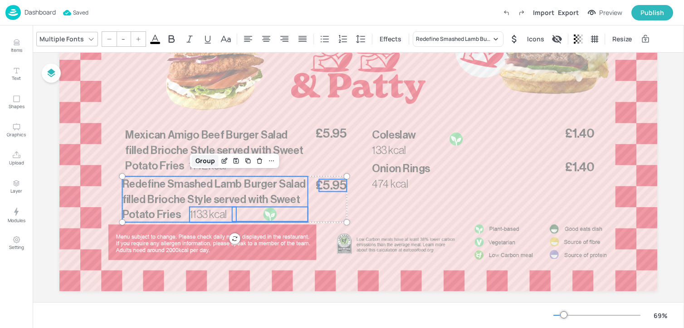
click at [204, 161] on div "Group" at bounding box center [205, 161] width 27 height 12
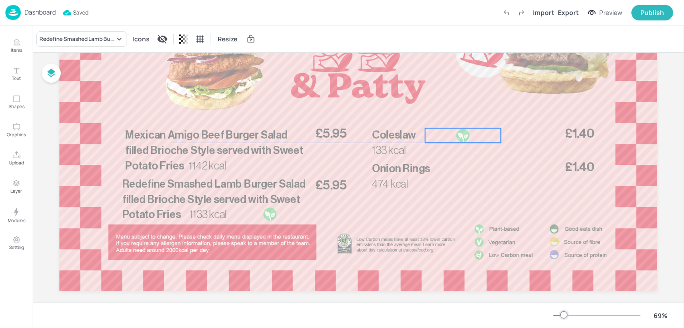
drag, startPoint x: 463, startPoint y: 139, endPoint x: 470, endPoint y: 135, distance: 7.9
click at [470, 135] on div at bounding box center [463, 135] width 76 height 15
click at [460, 116] on icon "Duplicate" at bounding box center [463, 112] width 7 height 7
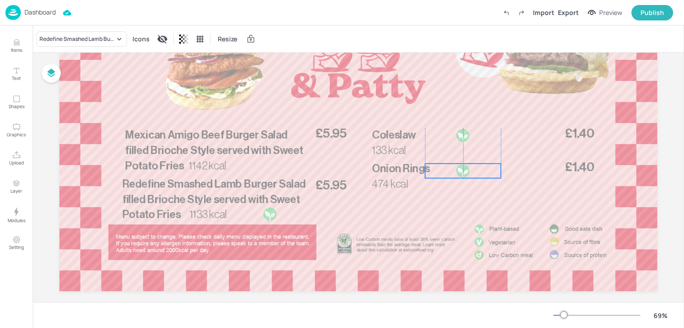
drag, startPoint x: 463, startPoint y: 140, endPoint x: 458, endPoint y: 172, distance: 32.5
click at [458, 172] on div at bounding box center [463, 170] width 15 height 15
